Goal: Information Seeking & Learning: Learn about a topic

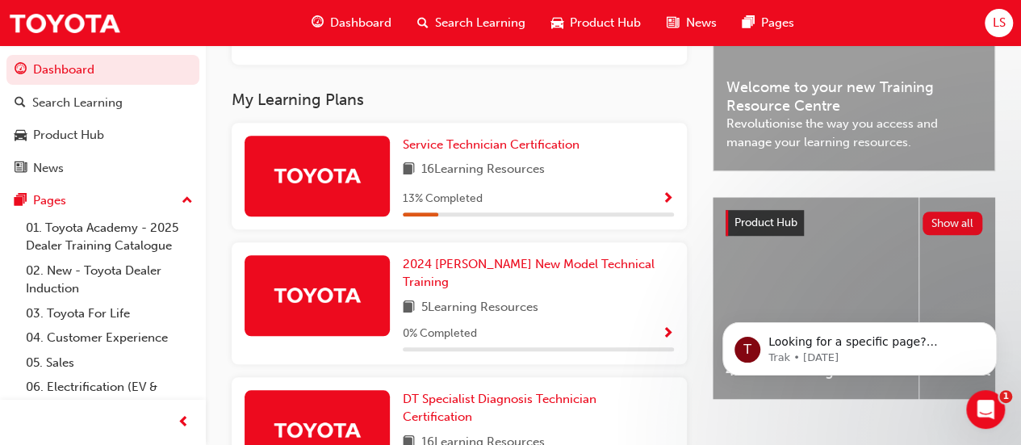
scroll to position [484, 0]
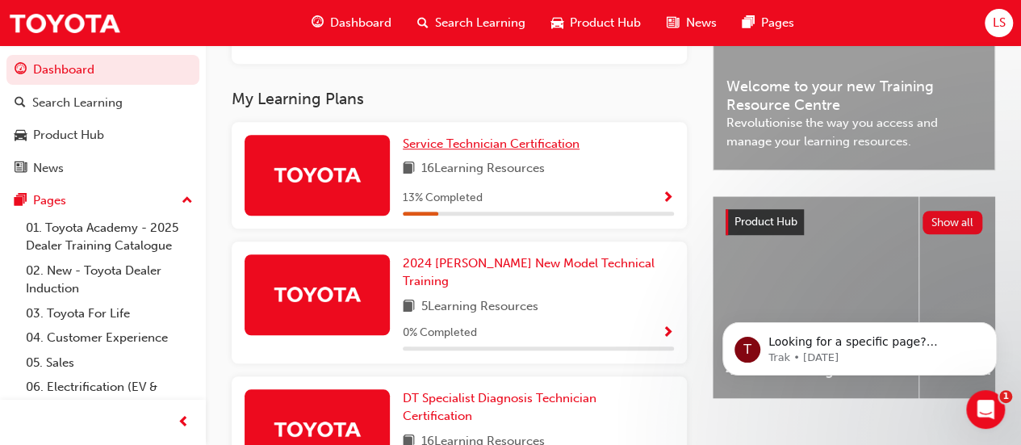
click at [496, 151] on span "Service Technician Certification" at bounding box center [491, 143] width 177 height 15
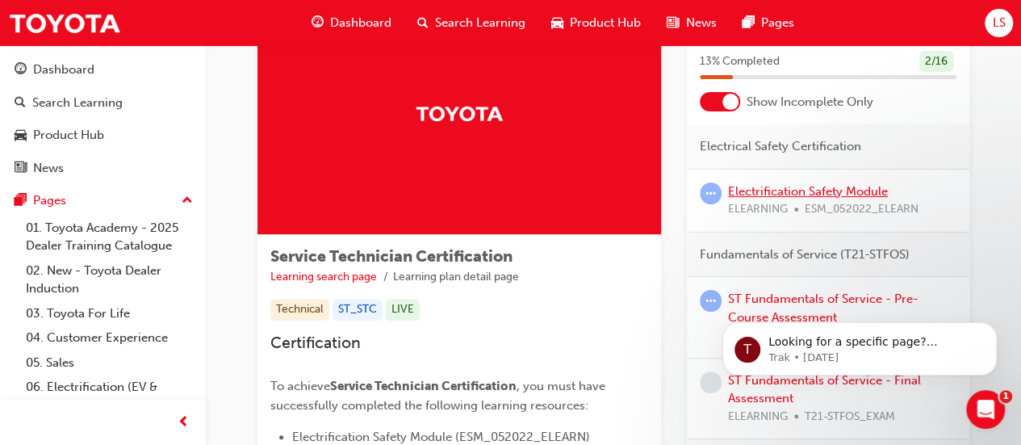
scroll to position [92, 0]
click at [797, 188] on link "Electrification Safety Module" at bounding box center [808, 190] width 160 height 15
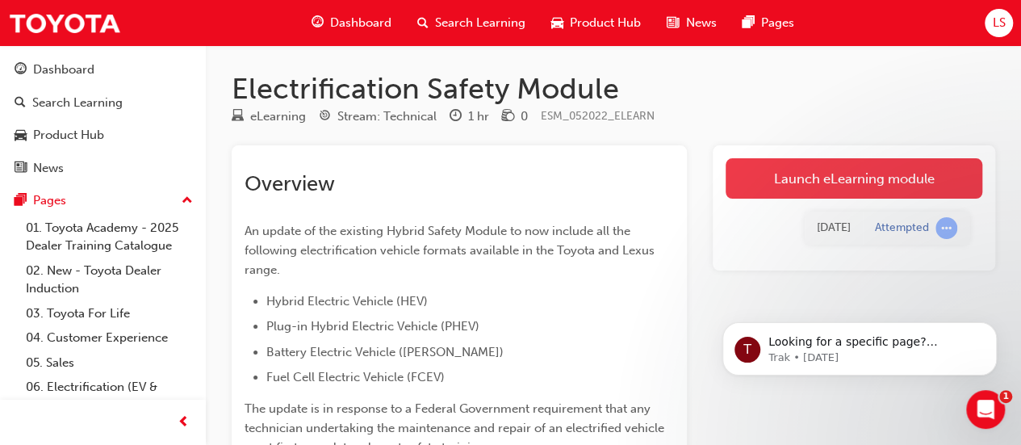
click at [836, 175] on link "Launch eLearning module" at bounding box center [854, 178] width 257 height 40
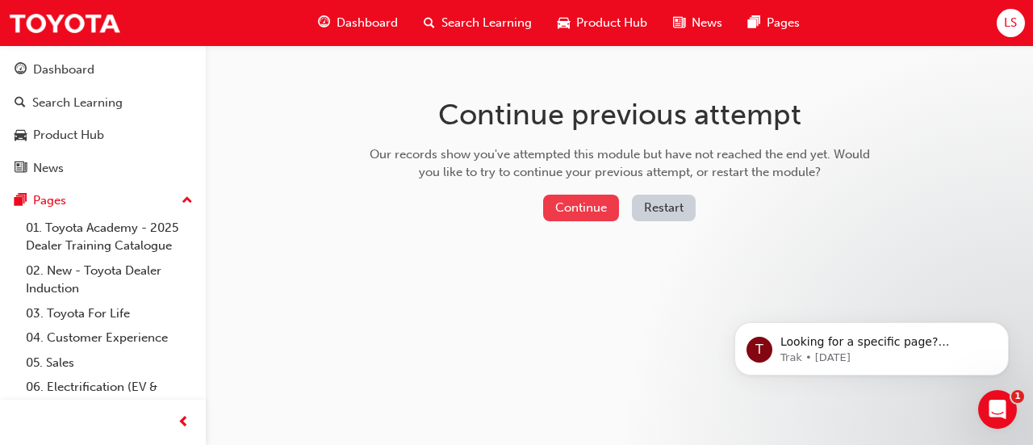
click at [578, 206] on button "Continue" at bounding box center [581, 208] width 76 height 27
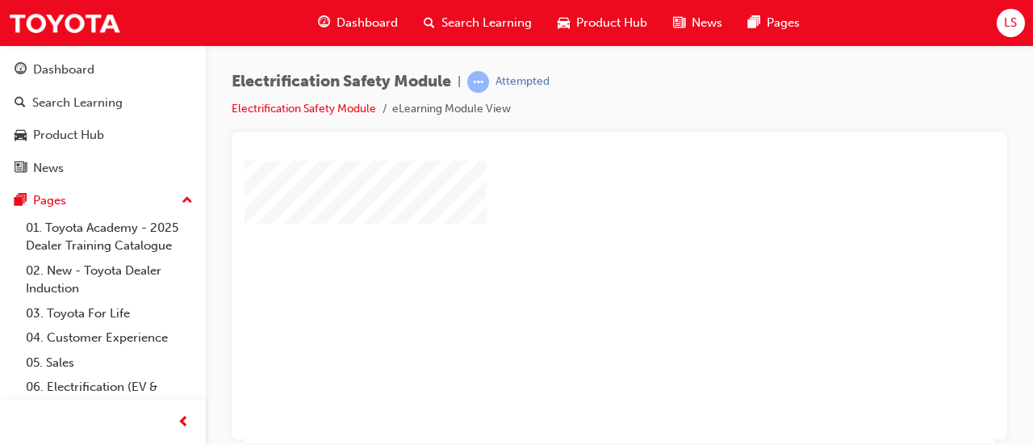
scroll to position [55, 0]
click at [573, 199] on div "play" at bounding box center [573, 199] width 0 height 0
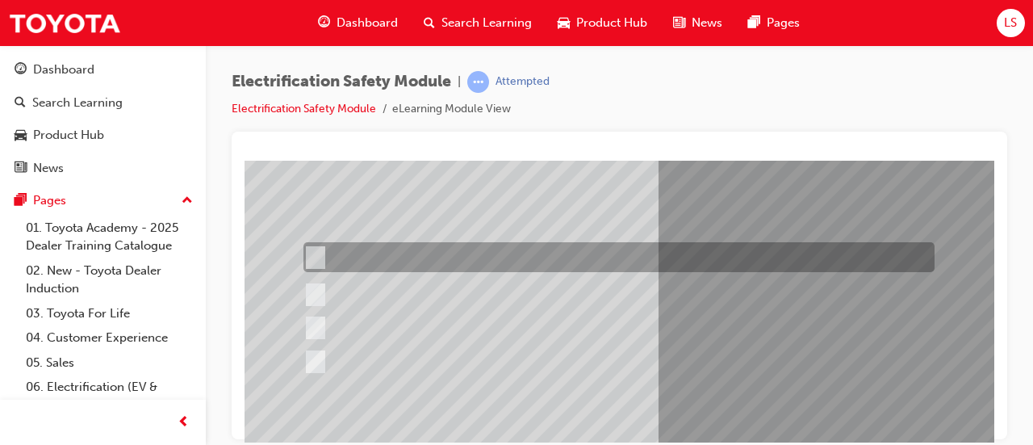
scroll to position [144, 0]
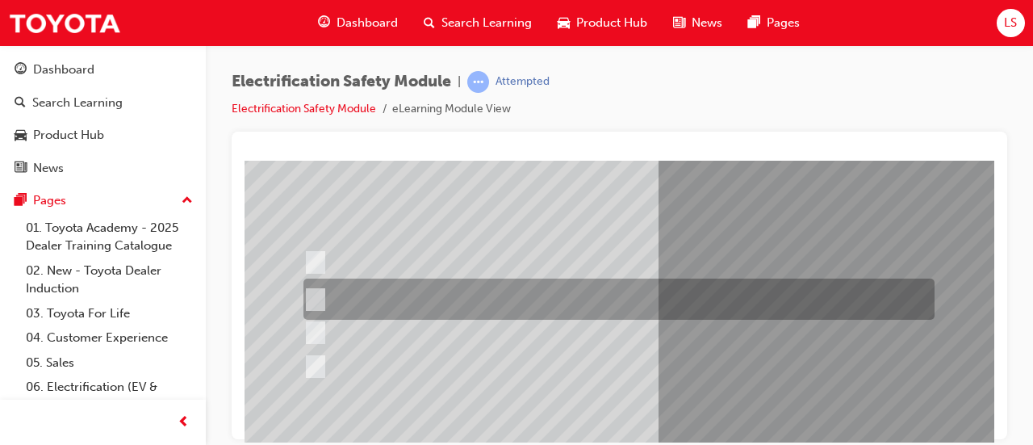
click at [541, 300] on div at bounding box center [614, 298] width 631 height 41
radio input "true"
click at [316, 293] on input "The Battery Electric uses AC & DC charging capability and has no petrol engine." at bounding box center [312, 300] width 18 height 18
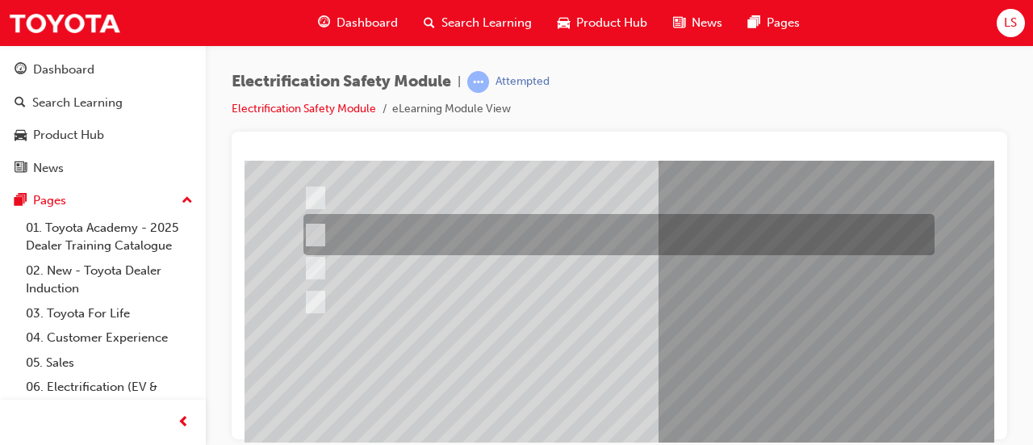
scroll to position [336, 0]
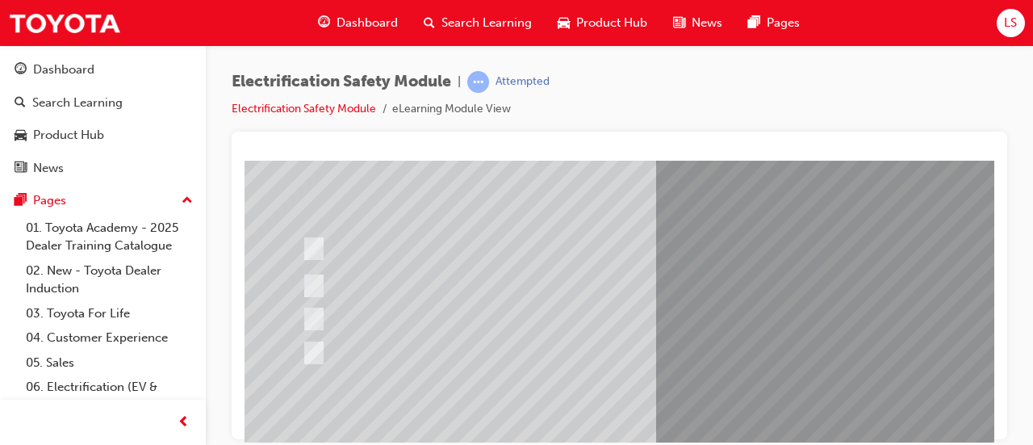
scroll to position [158, 2]
click at [392, 278] on div "Question 2 of 21" at bounding box center [792, 292] width 1098 height 581
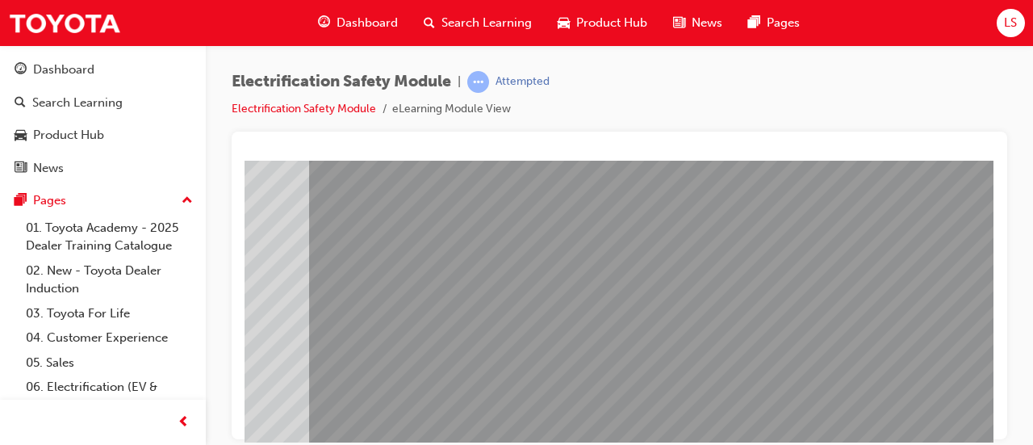
scroll to position [336, 360]
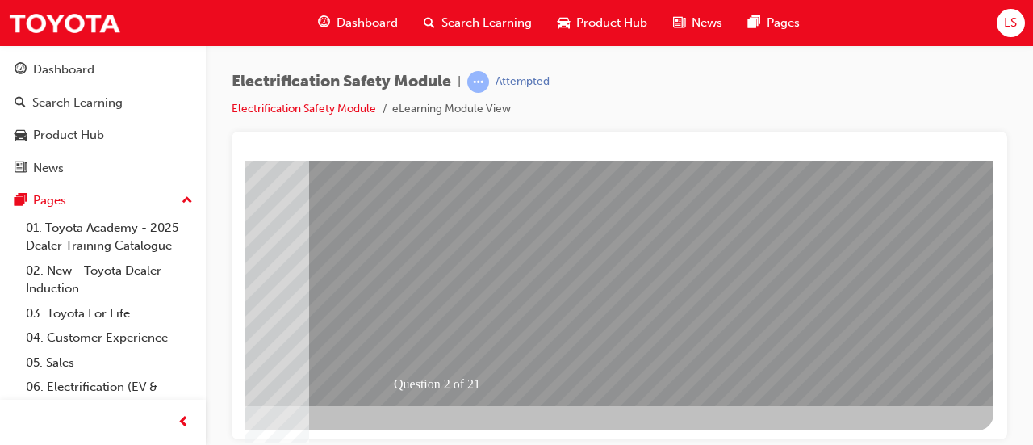
drag, startPoint x: 425, startPoint y: 316, endPoint x: 699, endPoint y: 241, distance: 283.7
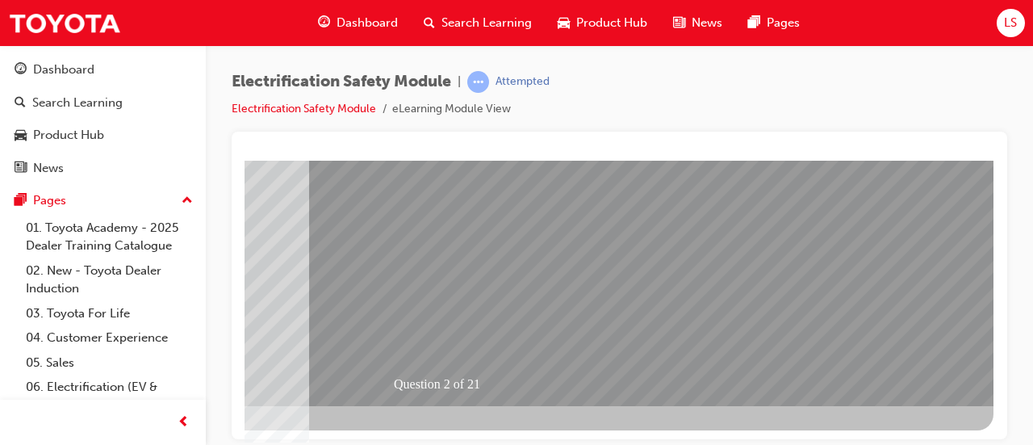
click at [699, 241] on div "Question 2 of 21" at bounding box center [445, 114] width 1098 height 581
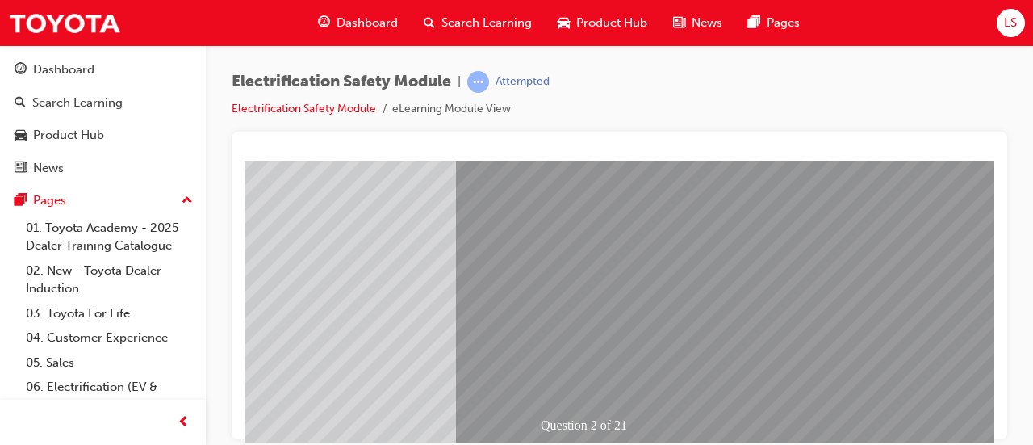
scroll to position [295, 200]
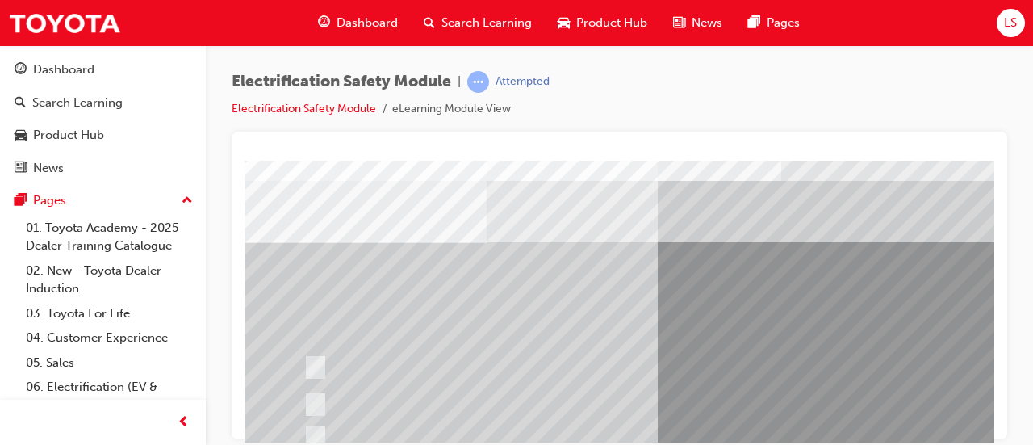
scroll to position [49, 0]
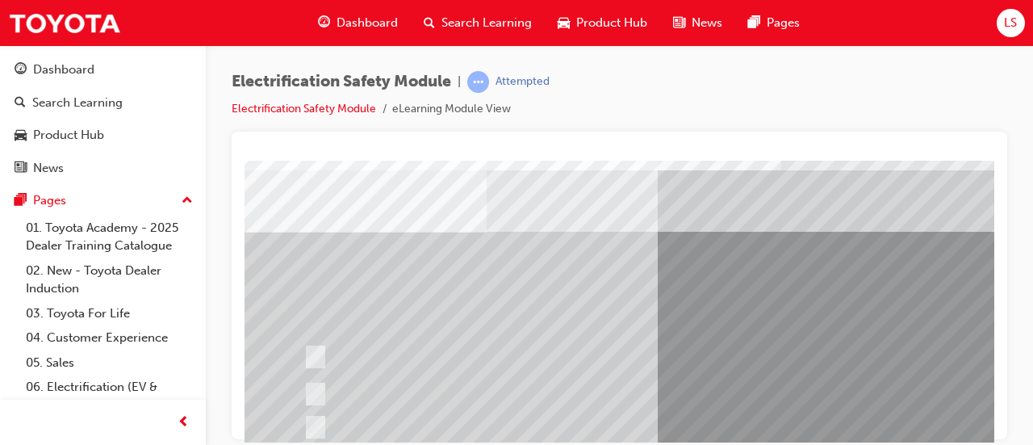
click at [438, 117] on html "Question 2 of 21 Loading..." at bounding box center [620, 114] width 750 height 6
